Goal: Find specific page/section: Find specific page/section

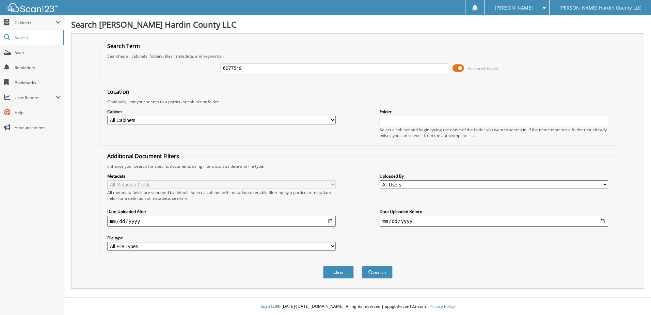
type input "6077549"
click at [362, 266] on button "Search" at bounding box center [377, 272] width 31 height 13
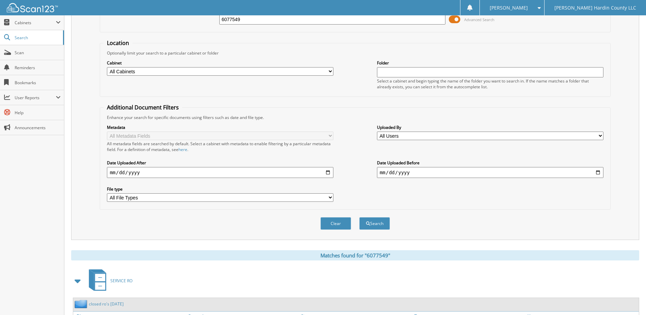
scroll to position [93, 0]
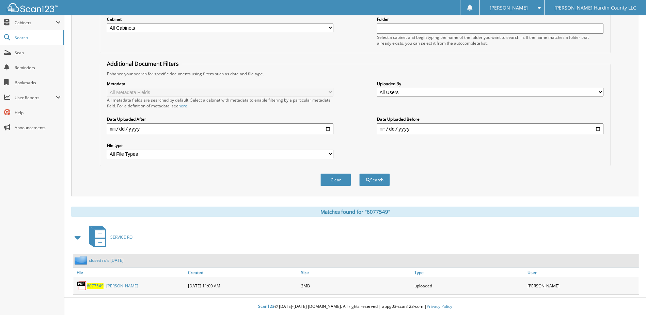
click at [116, 284] on link "6077549 _ [PERSON_NAME]" at bounding box center [112, 286] width 51 height 6
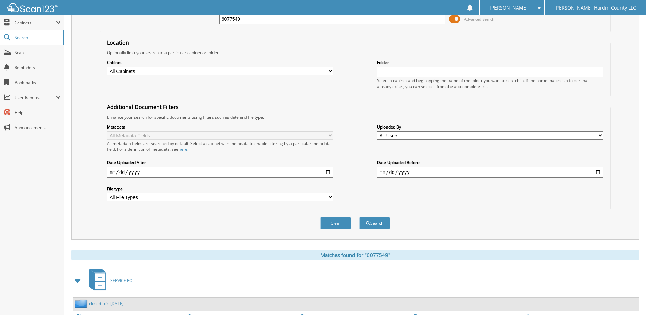
scroll to position [0, 0]
